Goal: Task Accomplishment & Management: Use online tool/utility

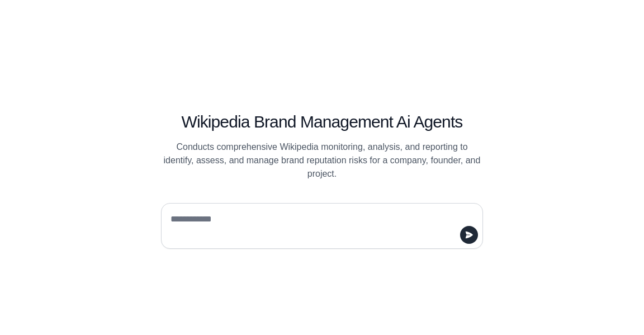
drag, startPoint x: 243, startPoint y: 215, endPoint x: 250, endPoint y: 214, distance: 7.4
click at [244, 215] on textarea at bounding box center [318, 225] width 301 height 31
type textarea "**********"
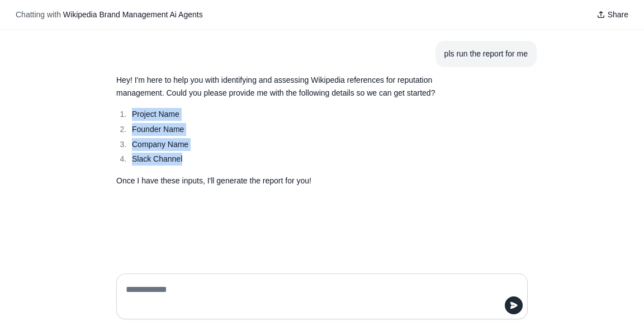
drag, startPoint x: 199, startPoint y: 161, endPoint x: 132, endPoint y: 106, distance: 87.0
click at [132, 106] on div "Hey! I'm here to help you with identifying and assessing Wikipedia references f…" at bounding box center [295, 130] width 358 height 113
copy ol "Project Name Founder Name Company Name Slack Channel"
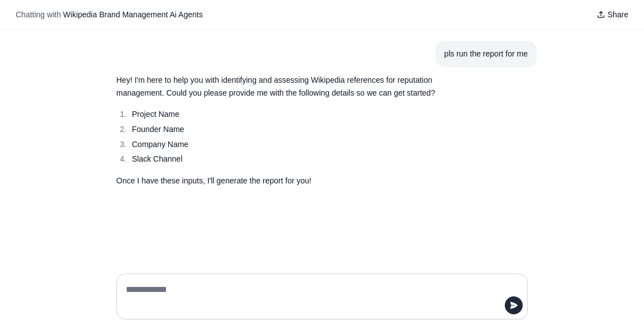
click at [245, 282] on textarea at bounding box center [319, 296] width 390 height 31
paste textarea "**********"
drag, startPoint x: 225, startPoint y: 266, endPoint x: 228, endPoint y: 260, distance: 6.0
click at [227, 264] on textarea "**********" at bounding box center [319, 283] width 390 height 58
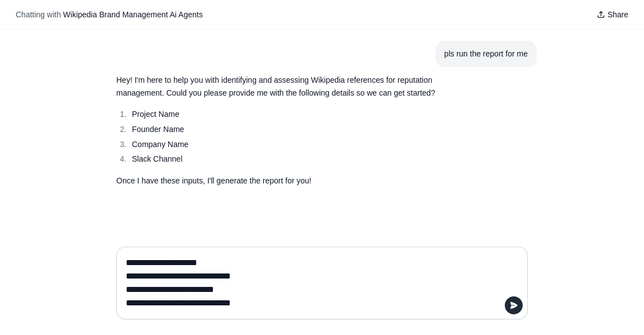
type textarea "**********"
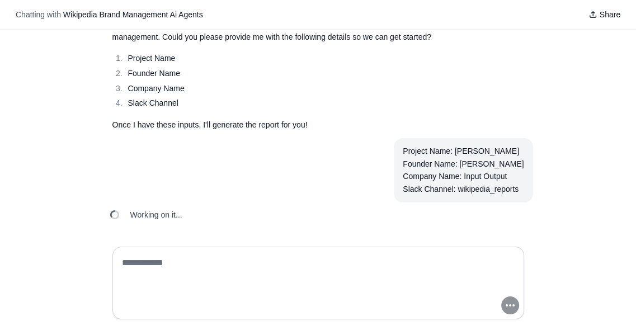
scroll to position [61, 0]
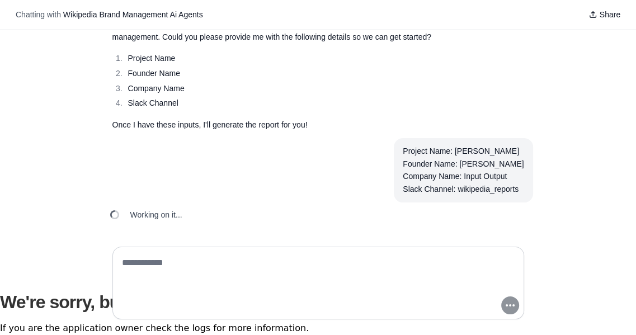
drag, startPoint x: 3, startPoint y: 298, endPoint x: 217, endPoint y: 329, distance: 215.8
click at [188, 323] on div at bounding box center [318, 286] width 636 height 97
drag, startPoint x: 275, startPoint y: 331, endPoint x: 12, endPoint y: 271, distance: 269.6
click at [13, 273] on div at bounding box center [318, 286] width 636 height 97
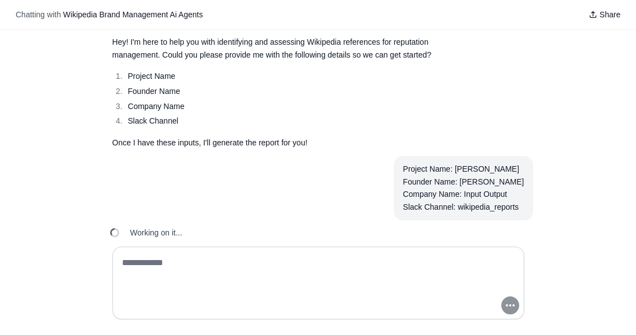
scroll to position [56, 0]
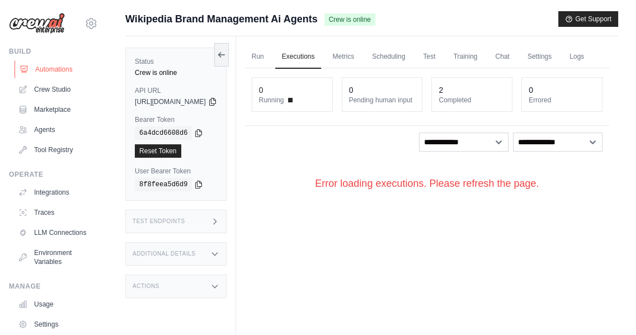
click at [61, 69] on link "Automations" at bounding box center [57, 69] width 84 height 18
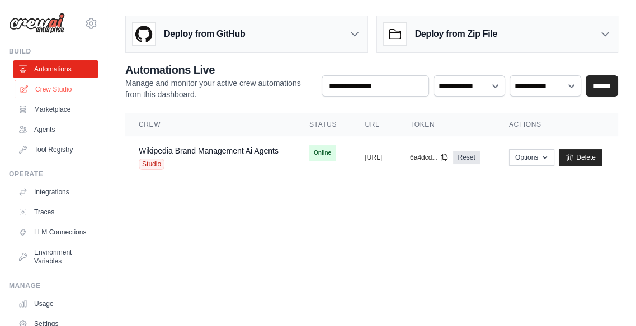
click at [54, 81] on link "Crew Studio" at bounding box center [57, 89] width 84 height 18
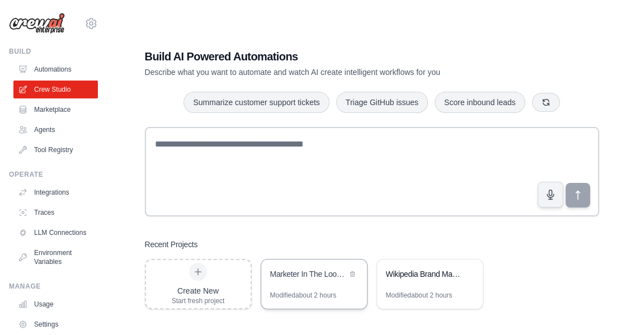
click at [311, 271] on div "Marketer In The Loop Newsletter Generator" at bounding box center [308, 273] width 77 height 11
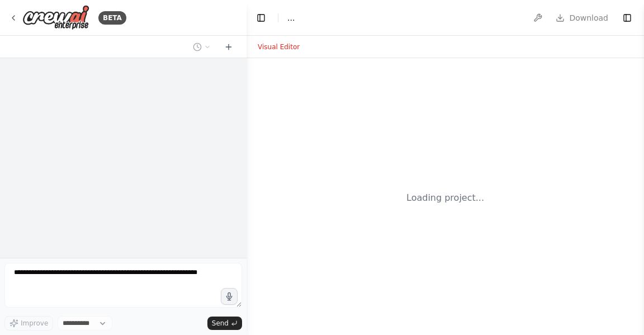
select select "****"
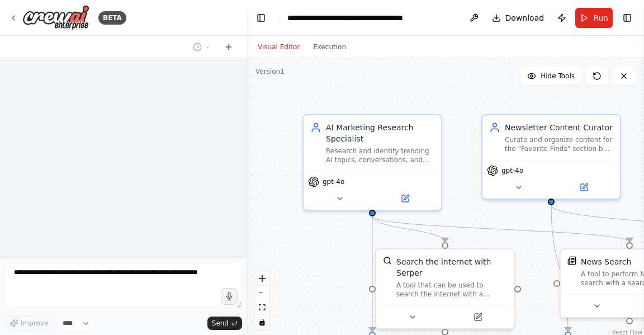
scroll to position [1354, 0]
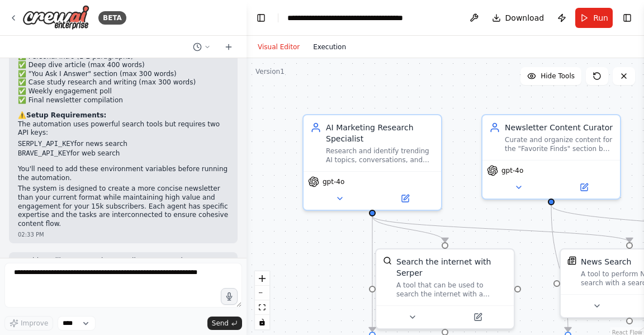
click at [331, 43] on button "Execution" at bounding box center [329, 46] width 46 height 13
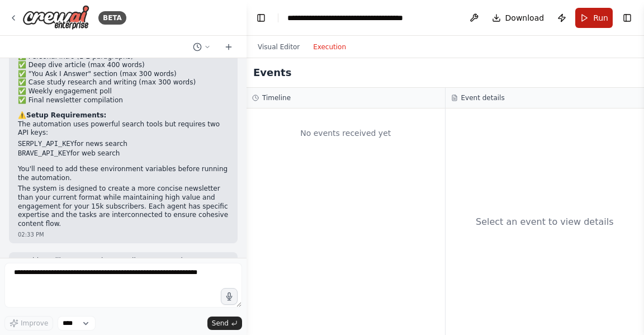
click at [596, 13] on span "Run" at bounding box center [600, 17] width 15 height 11
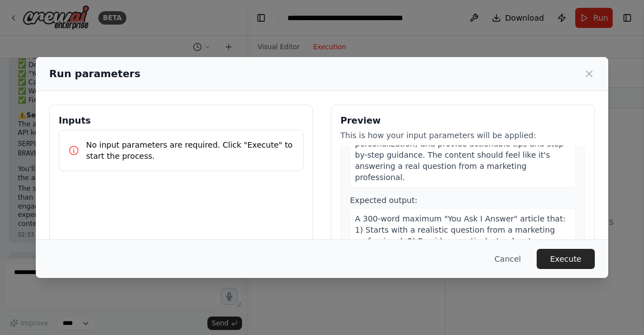
scroll to position [1286, 0]
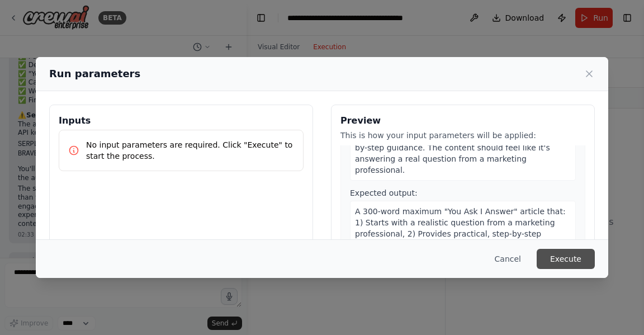
click at [563, 257] on button "Execute" at bounding box center [566, 259] width 58 height 20
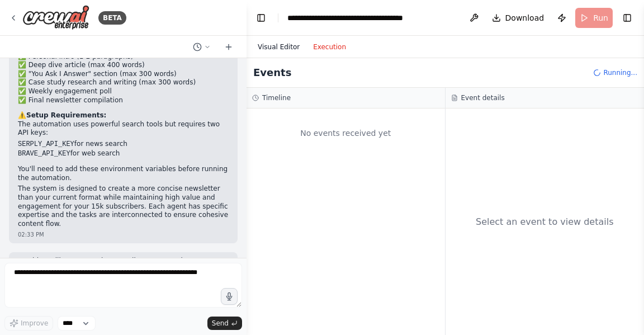
click at [267, 48] on button "Visual Editor" at bounding box center [278, 46] width 55 height 13
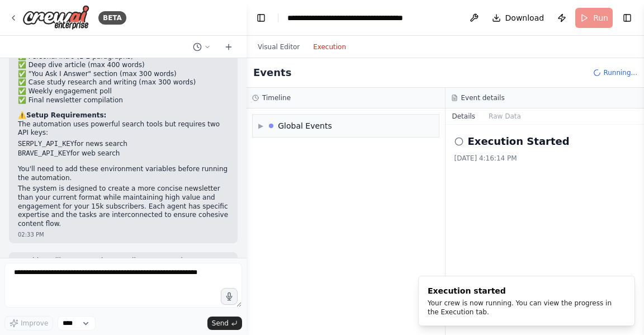
click at [315, 47] on button "Execution" at bounding box center [329, 46] width 46 height 13
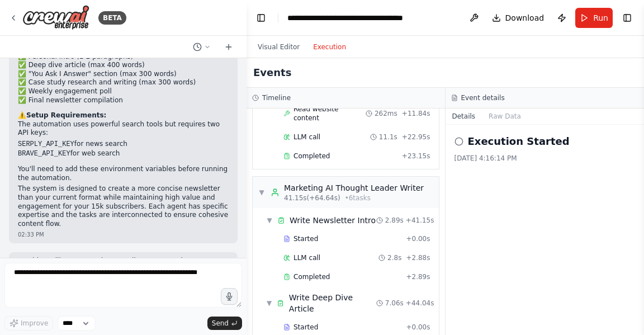
scroll to position [419, 0]
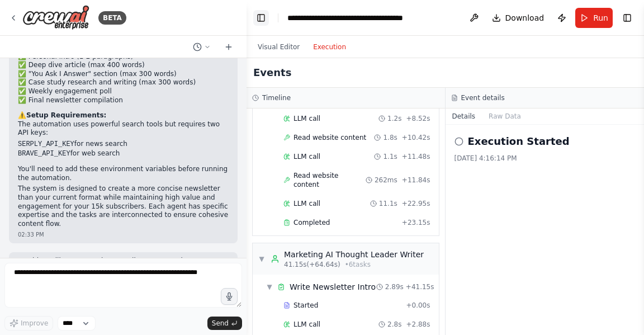
click at [263, 21] on button "Toggle Left Sidebar" at bounding box center [261, 18] width 16 height 16
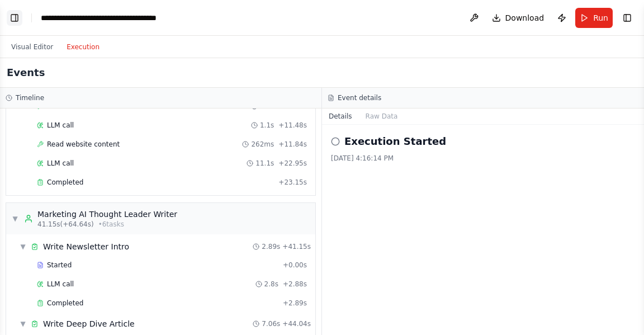
scroll to position [388, 0]
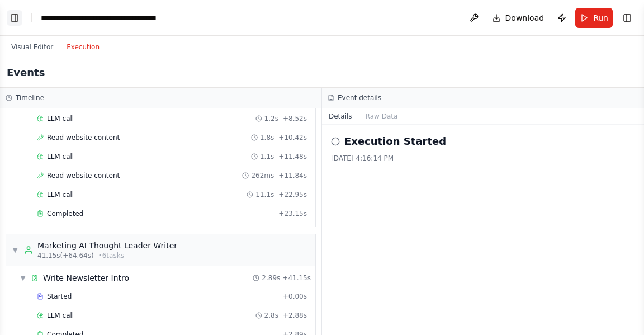
click at [15, 21] on button "Toggle Left Sidebar" at bounding box center [15, 18] width 16 height 16
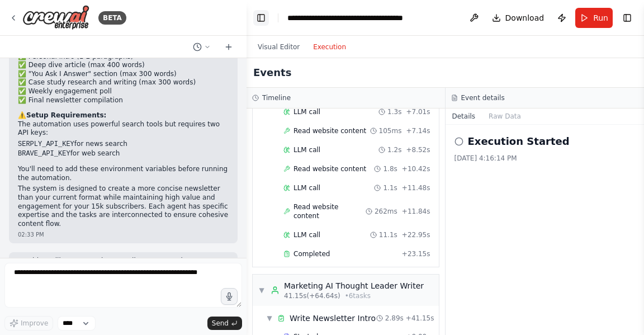
scroll to position [419, 0]
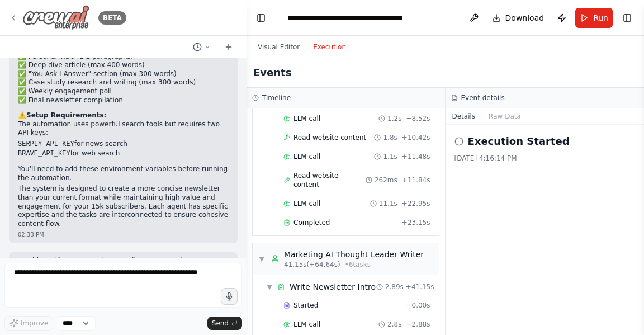
click at [12, 17] on icon at bounding box center [13, 18] width 2 height 4
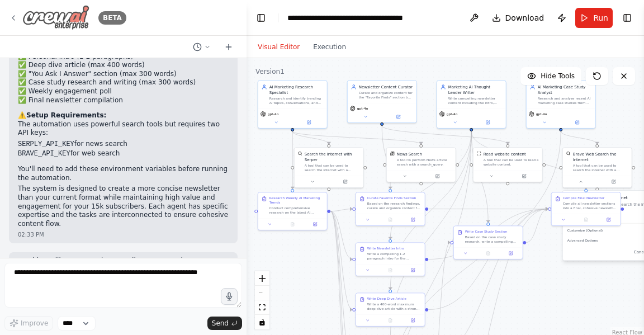
click at [13, 14] on icon at bounding box center [13, 17] width 9 height 9
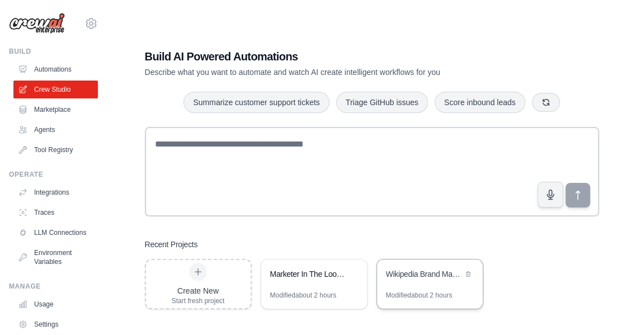
click at [392, 281] on div "Wikipedia Brand Management for IOHK & [PERSON_NAME]" at bounding box center [424, 274] width 77 height 13
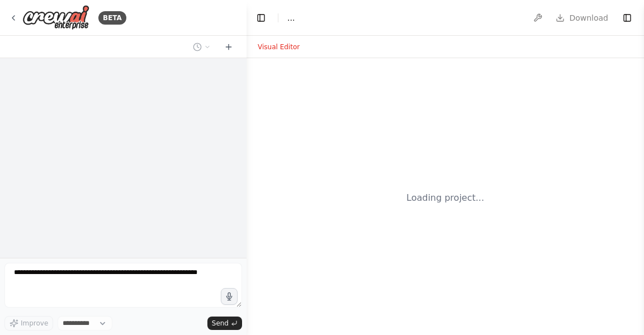
select select "****"
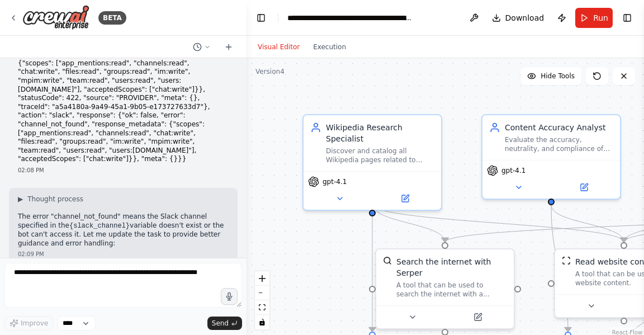
scroll to position [9215, 0]
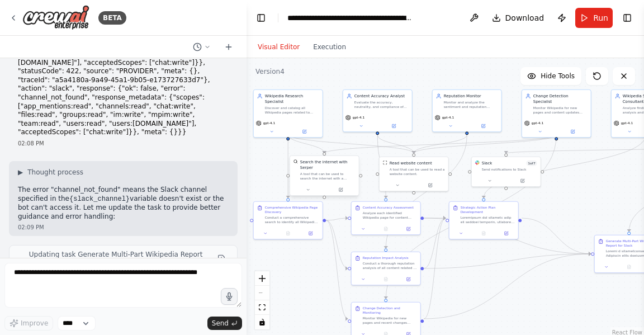
drag, startPoint x: 402, startPoint y: 188, endPoint x: 300, endPoint y: 167, distance: 104.9
click at [278, 167] on div ".deletable-edge-delete-btn { width: 20px; height: 20px; border: 0px solid #ffff…" at bounding box center [445, 197] width 397 height 279
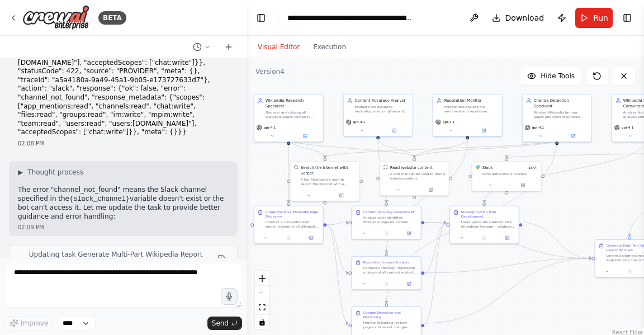
click at [577, 201] on div ".deletable-edge-delete-btn { width: 20px; height: 20px; border: 0px solid #ffff…" at bounding box center [445, 197] width 397 height 279
click at [16, 18] on icon at bounding box center [13, 17] width 9 height 9
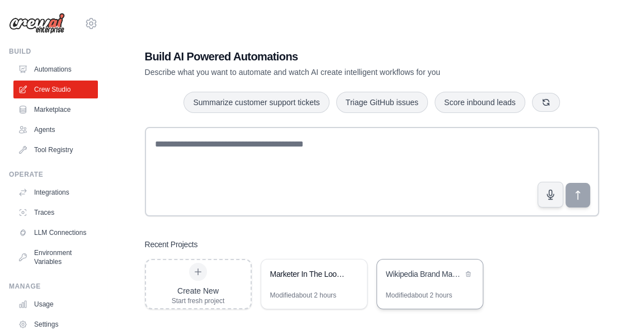
click at [423, 273] on div "Wikipedia Brand Management for IOHK & [PERSON_NAME]" at bounding box center [424, 273] width 77 height 11
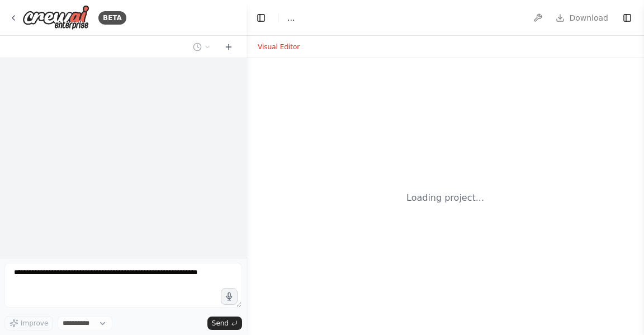
select select "****"
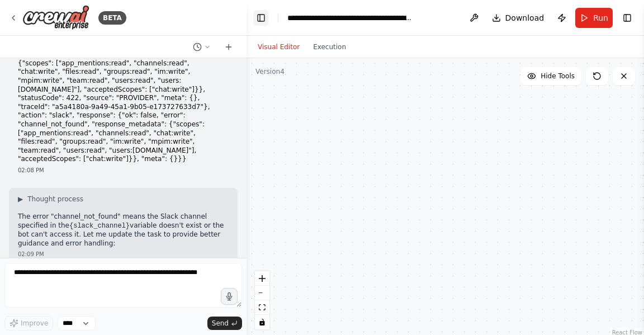
click at [262, 20] on button "Toggle Left Sidebar" at bounding box center [261, 18] width 16 height 16
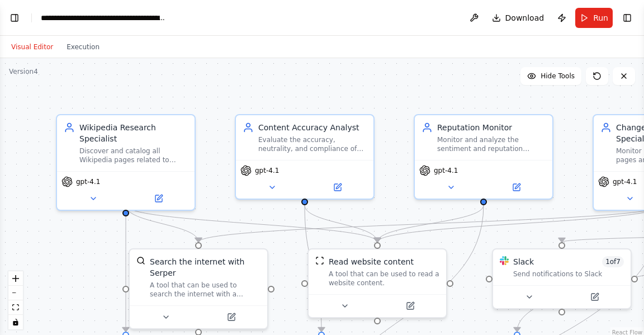
scroll to position [9215, 0]
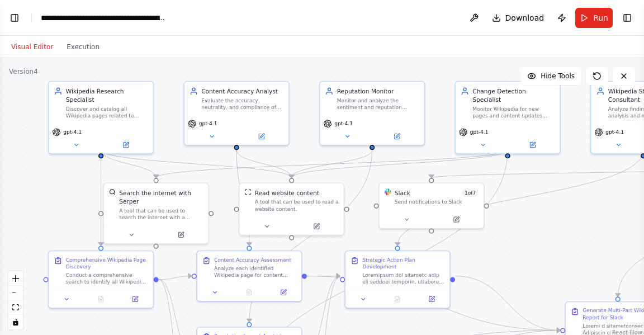
drag, startPoint x: 127, startPoint y: 211, endPoint x: 39, endPoint y: 185, distance: 91.5
click at [39, 185] on div ".deletable-edge-delete-btn { width: 20px; height: 20px; border: 0px solid #ffff…" at bounding box center [322, 197] width 644 height 279
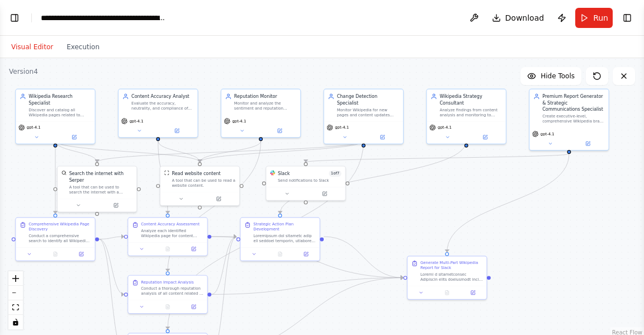
drag, startPoint x: 489, startPoint y: 201, endPoint x: 444, endPoint y: 192, distance: 45.5
click at [444, 192] on div ".deletable-edge-delete-btn { width: 20px; height: 20px; border: 0px solid #ffff…" at bounding box center [322, 197] width 644 height 279
click at [626, 77] on icon at bounding box center [623, 76] width 9 height 9
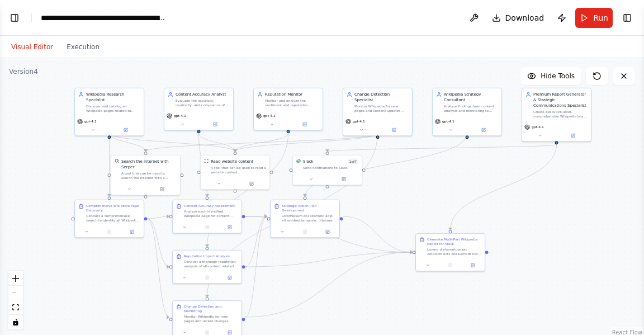
drag, startPoint x: 562, startPoint y: 227, endPoint x: 552, endPoint y: 217, distance: 14.2
click at [552, 217] on div ".deletable-edge-delete-btn { width: 20px; height: 20px; border: 0px solid #ffff…" at bounding box center [322, 197] width 644 height 279
click at [510, 53] on div "Visual Editor Execution" at bounding box center [322, 47] width 644 height 22
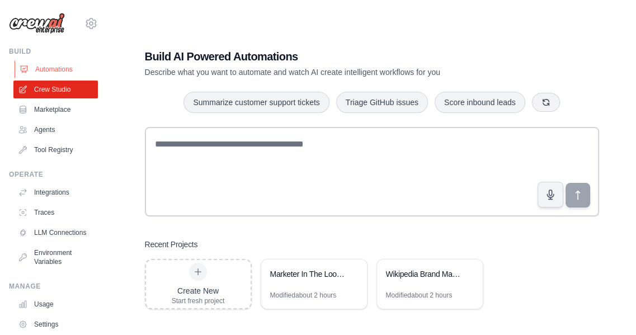
click at [55, 70] on link "Automations" at bounding box center [57, 69] width 84 height 18
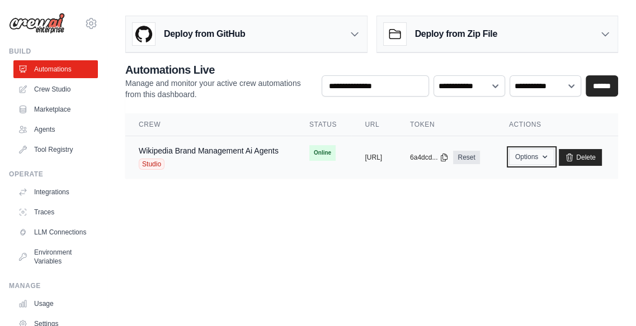
click at [549, 154] on icon "button" at bounding box center [544, 157] width 9 height 9
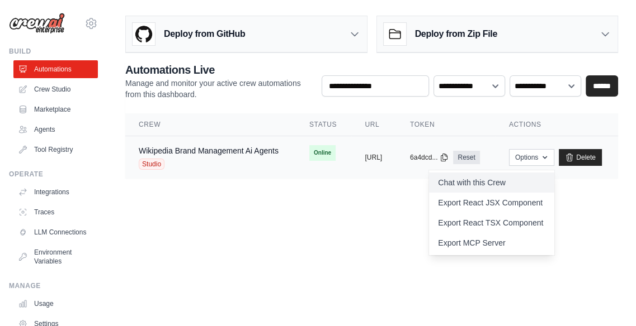
click at [554, 182] on link "Chat with this Crew" at bounding box center [491, 183] width 125 height 20
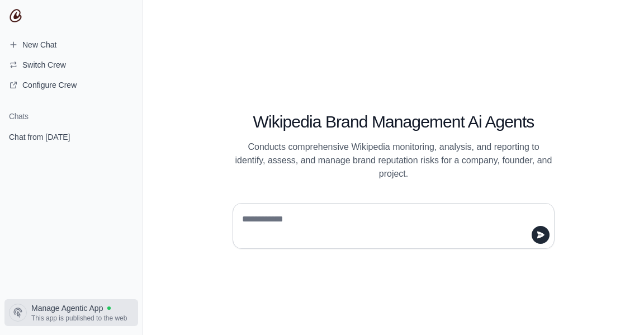
click at [83, 311] on span "Manage Agentic App" at bounding box center [67, 307] width 72 height 11
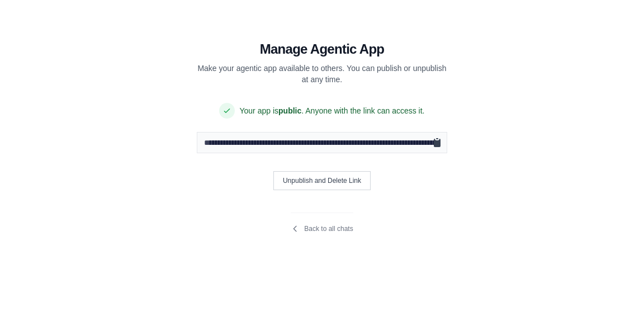
click at [434, 142] on icon "Copy public URL" at bounding box center [437, 143] width 7 height 8
